Goal: Information Seeking & Learning: Compare options

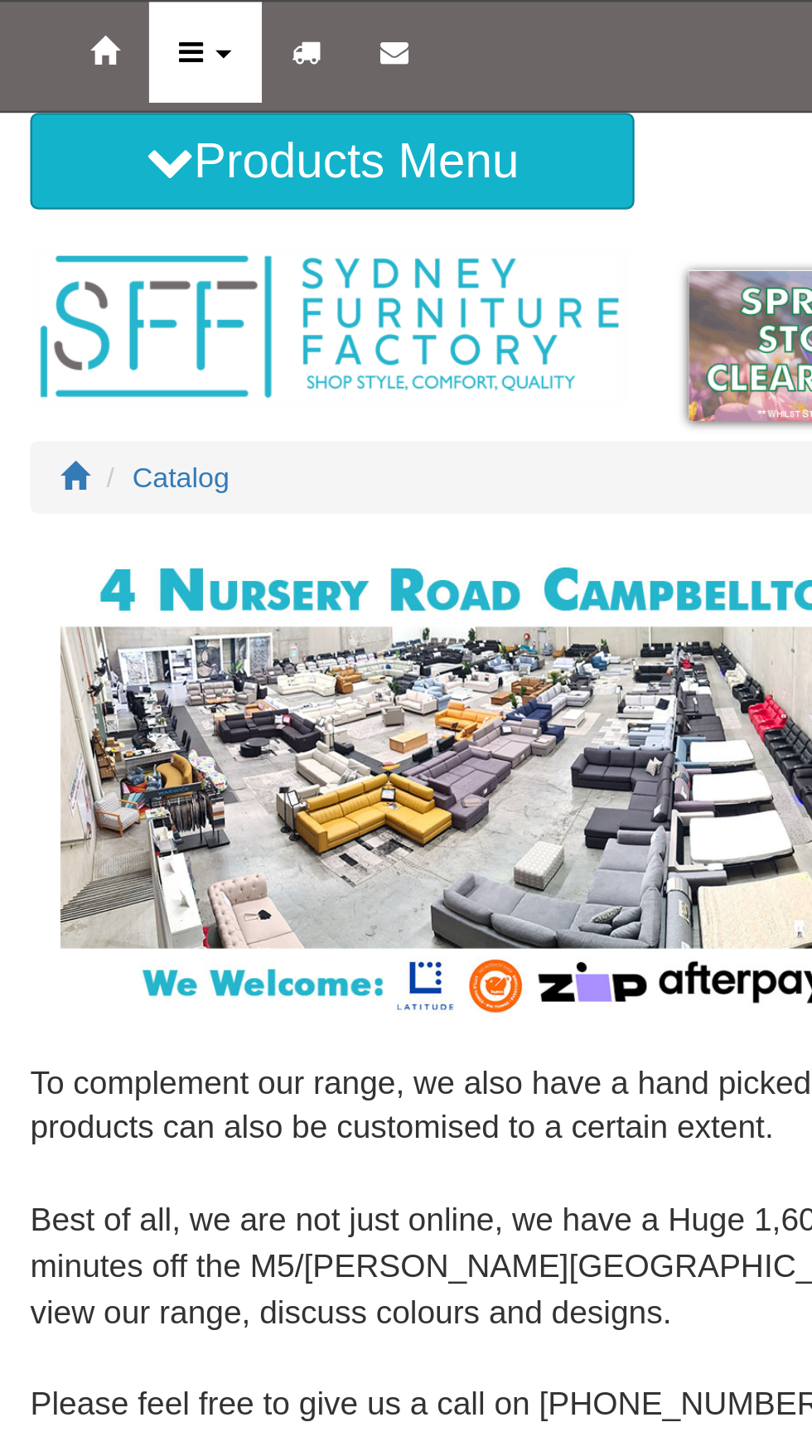
click at [82, 21] on icon at bounding box center [79, 21] width 10 height 12
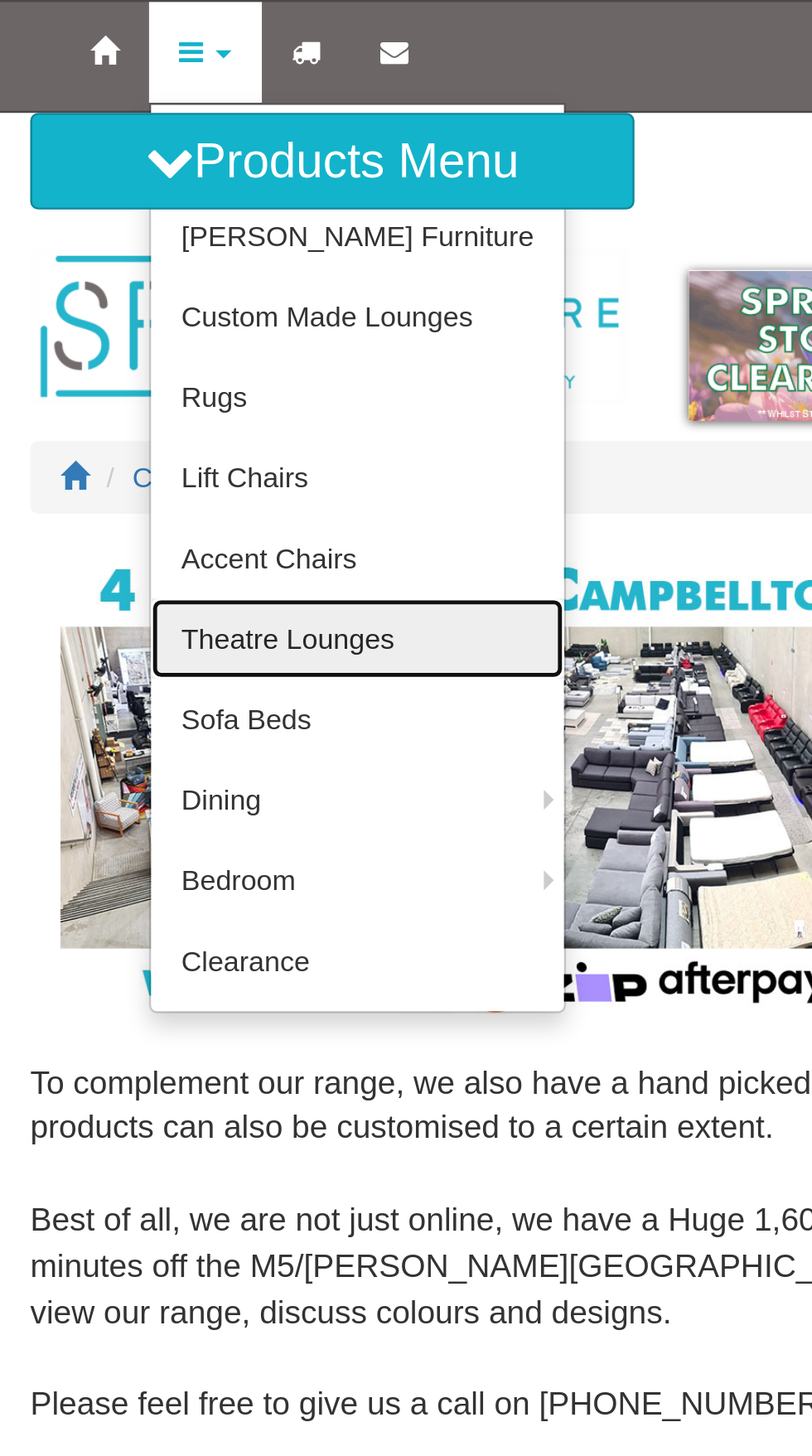
click at [88, 264] on link "Theatre Lounges" at bounding box center [147, 262] width 170 height 34
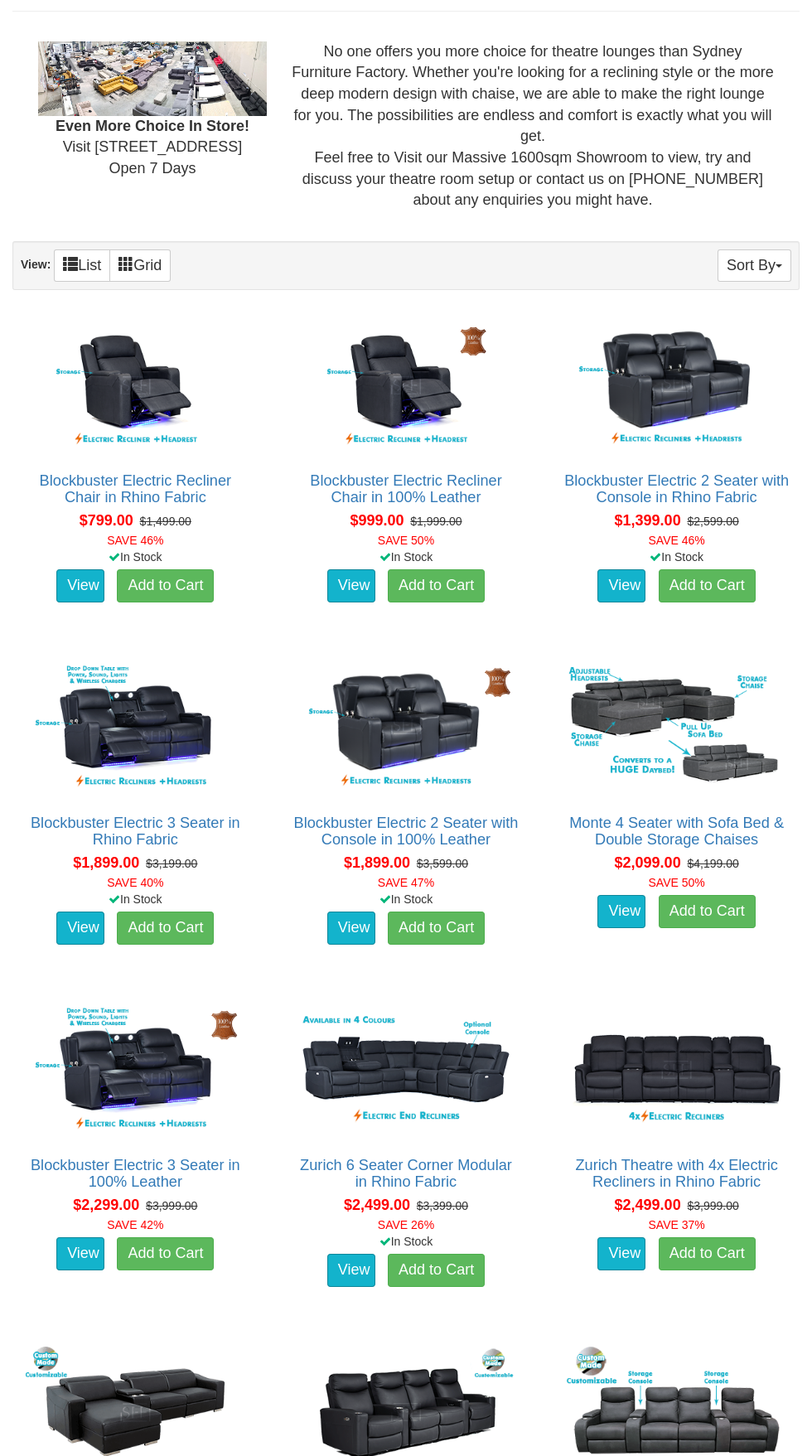
scroll to position [677, 0]
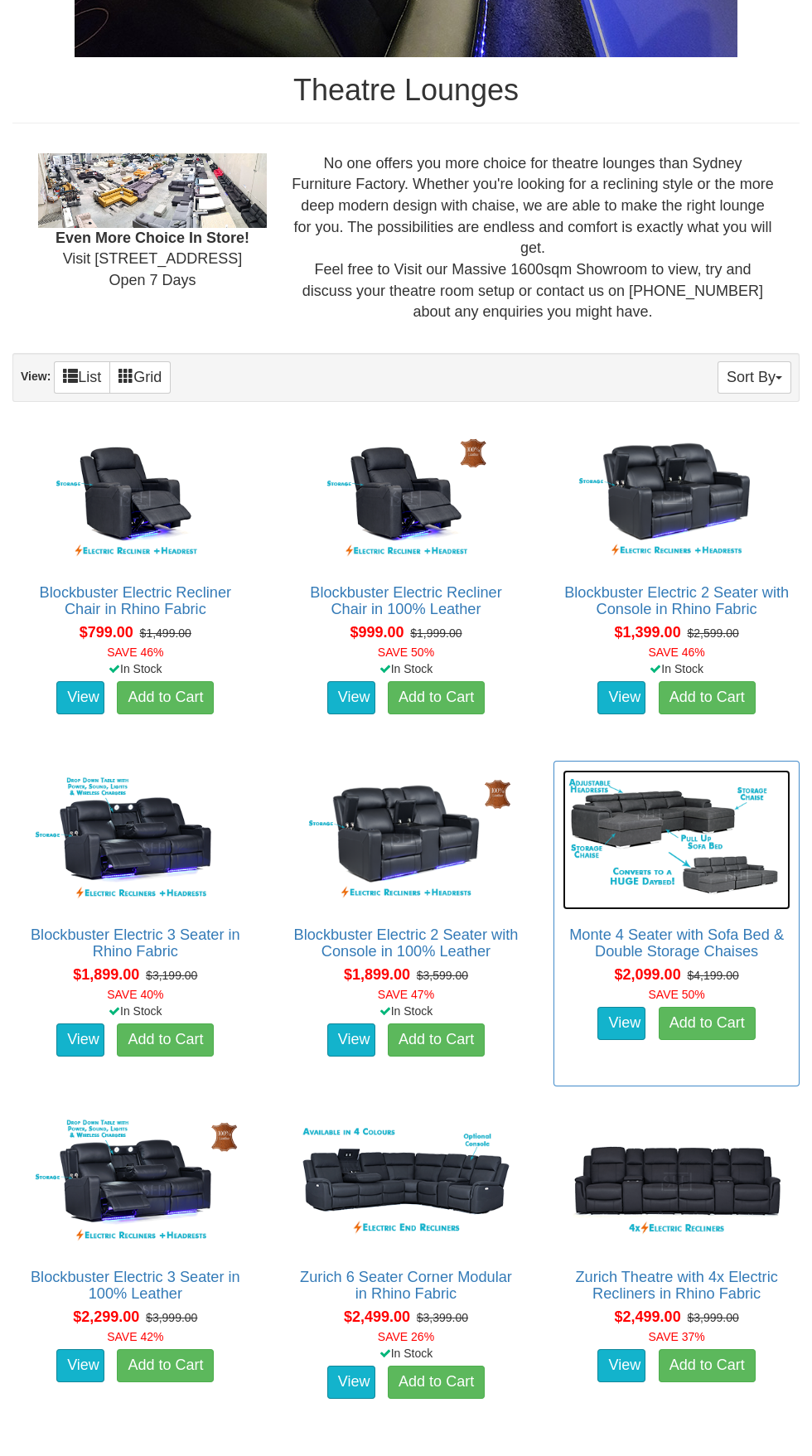
click at [688, 840] on img at bounding box center [676, 840] width 227 height 140
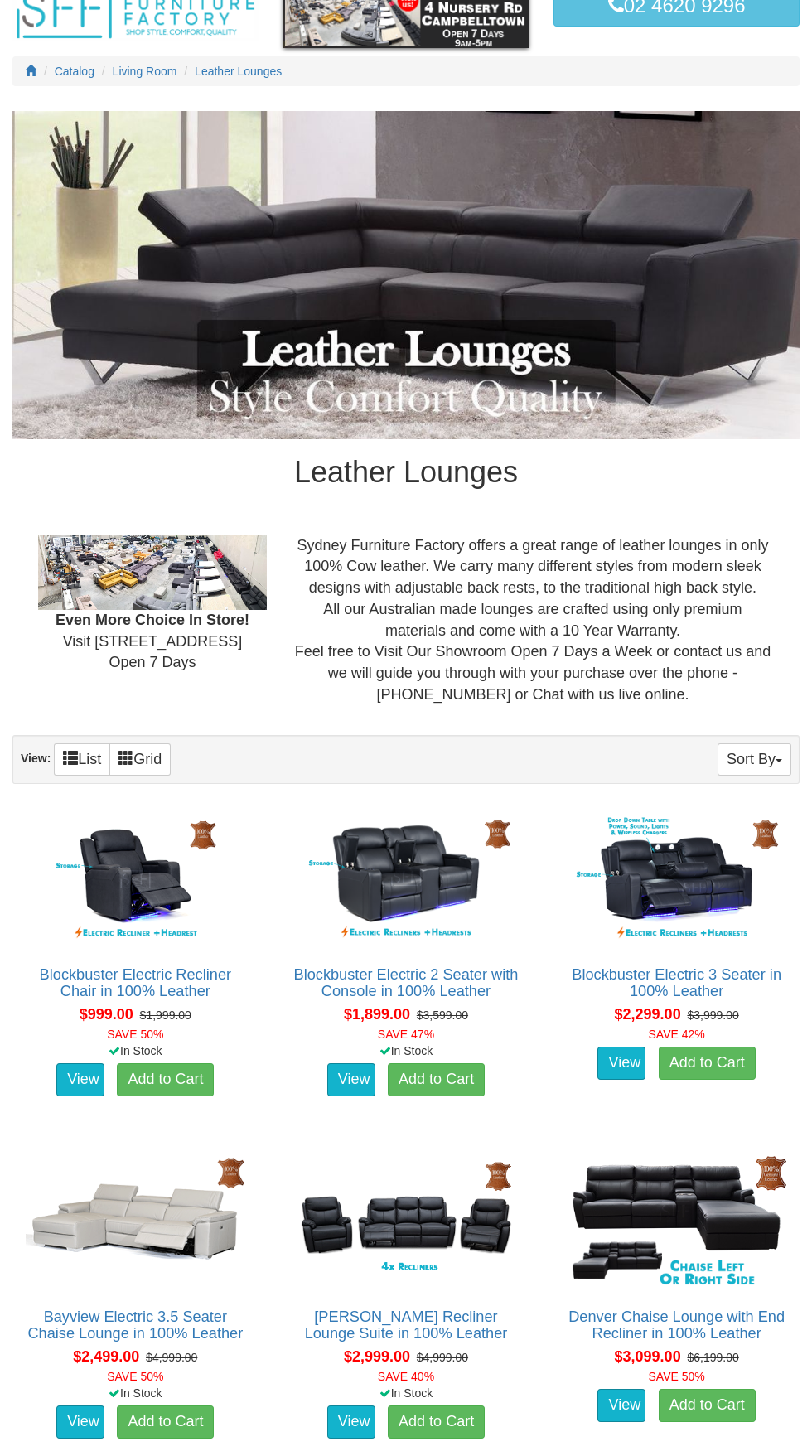
scroll to position [144, 0]
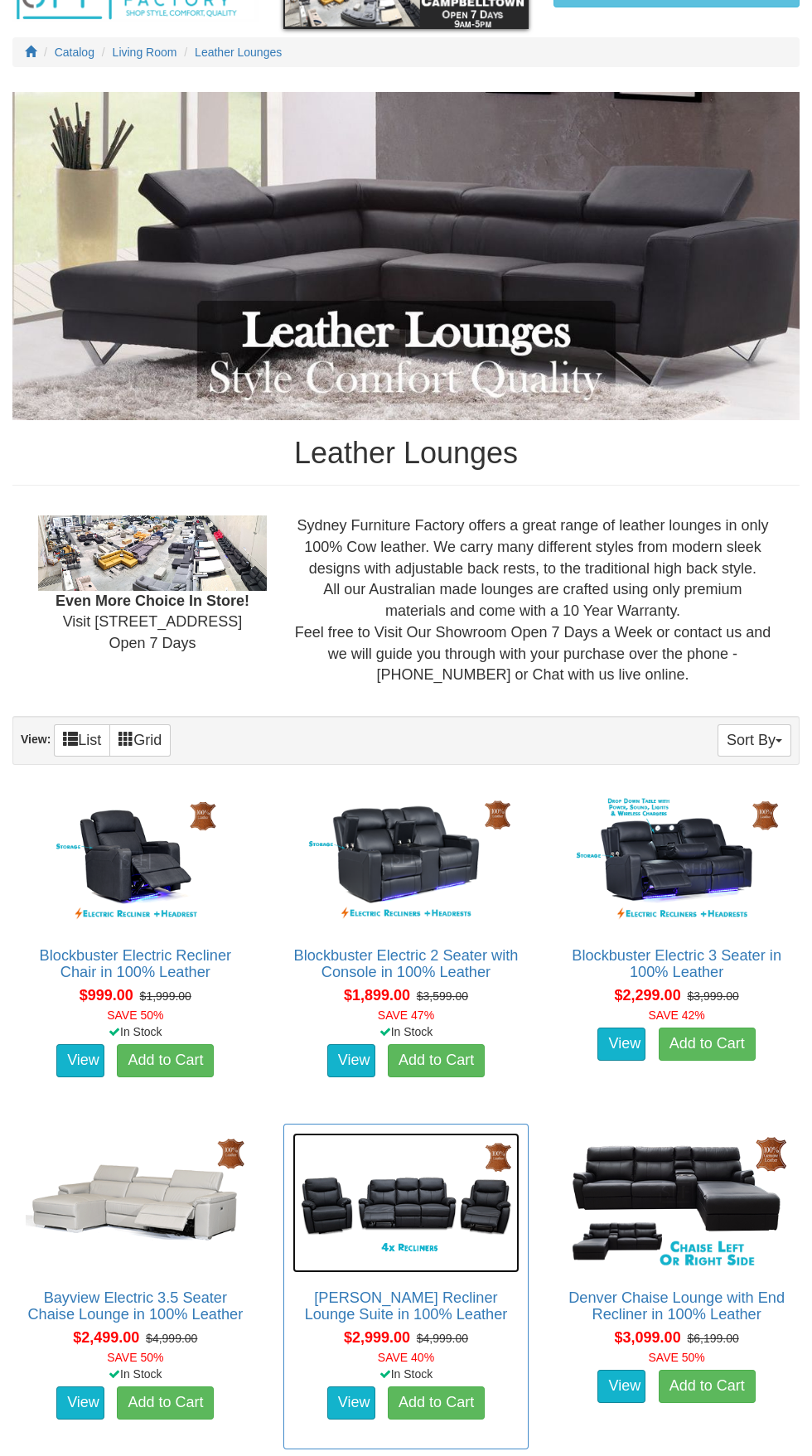
click at [483, 1202] on img at bounding box center [406, 1204] width 227 height 140
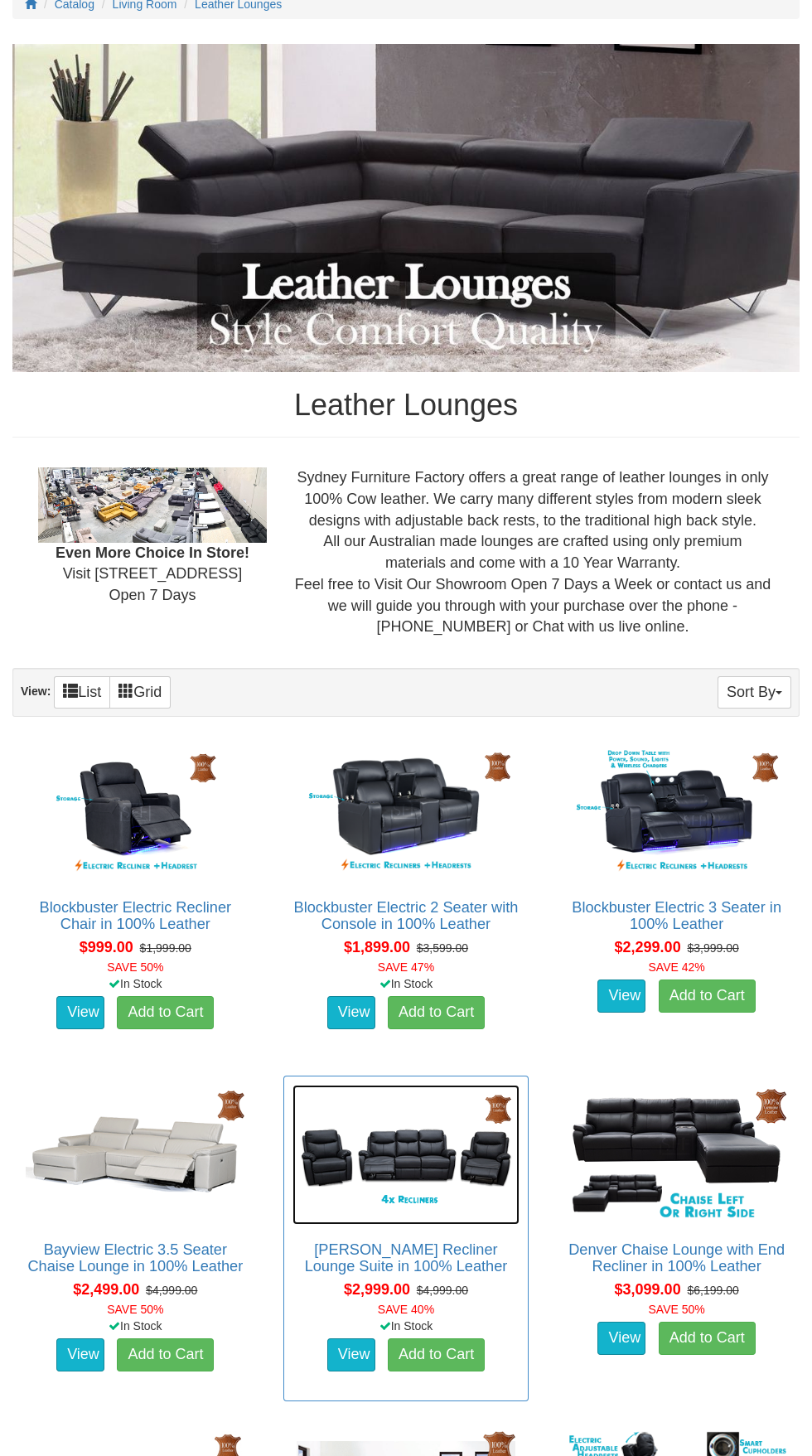
scroll to position [271, 0]
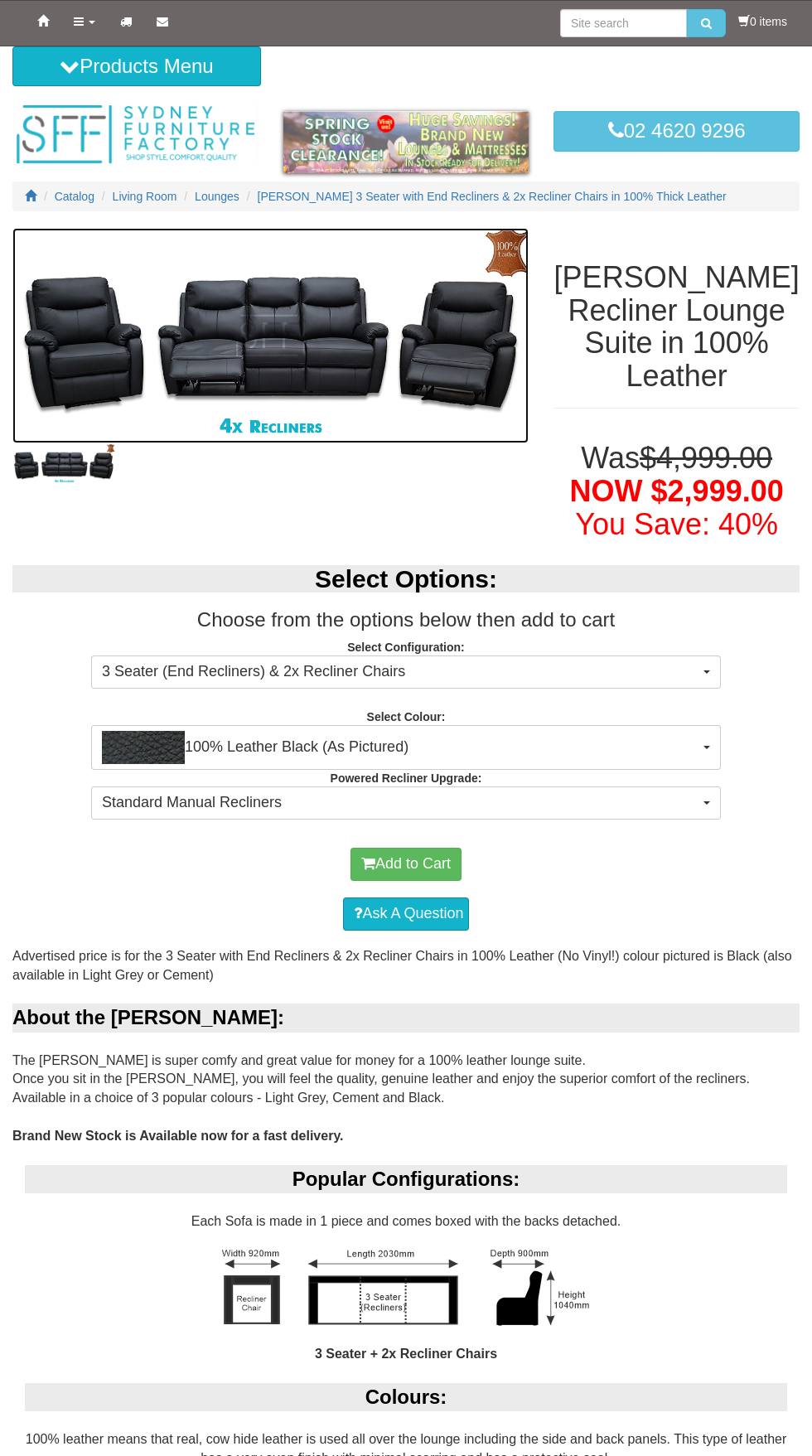
click at [295, 429] on img at bounding box center [271, 335] width 516 height 216
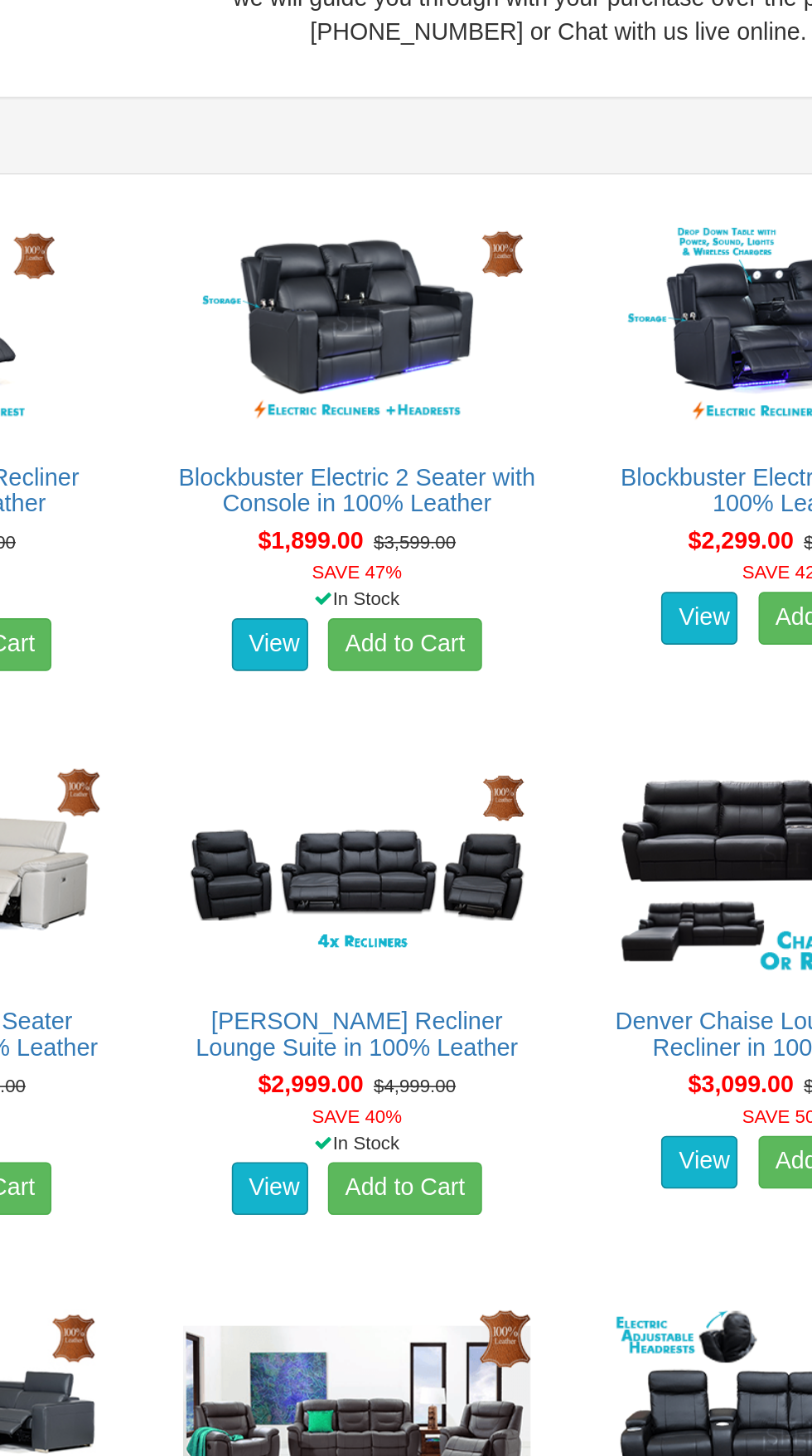
scroll to position [527, 0]
